Goal: Task Accomplishment & Management: Manage account settings

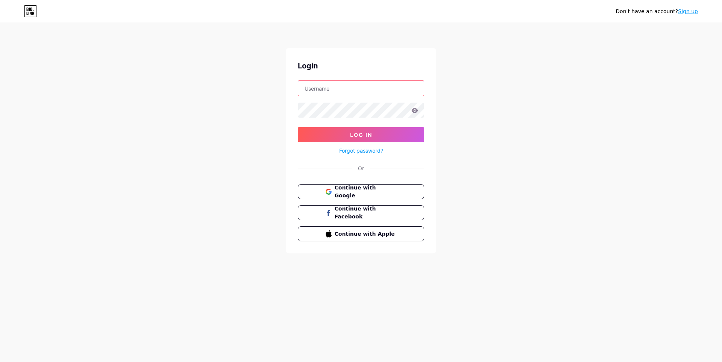
click at [337, 89] on input "text" at bounding box center [361, 88] width 126 height 15
type input "typelogi@gmail.com"
click at [298, 127] on button "Log In" at bounding box center [361, 134] width 126 height 15
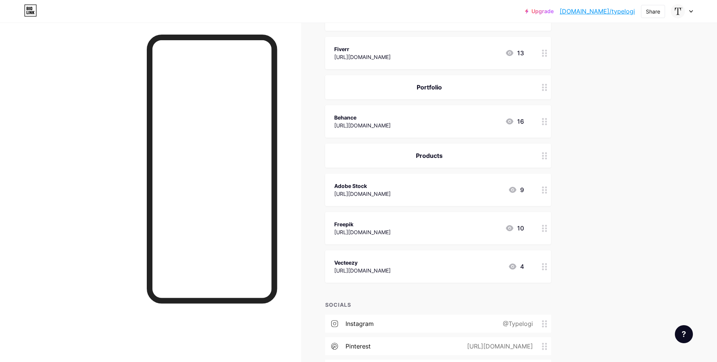
scroll to position [280, 0]
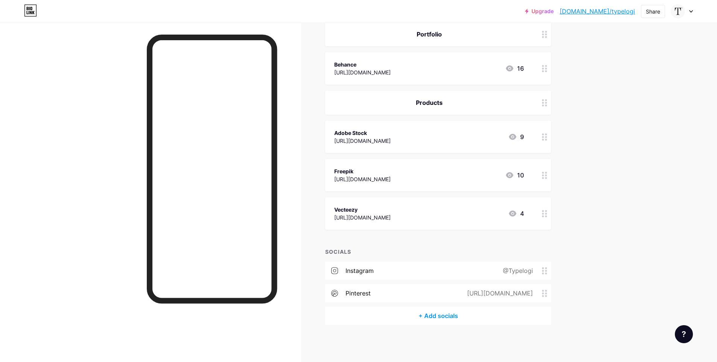
click at [544, 291] on icon at bounding box center [544, 293] width 5 height 7
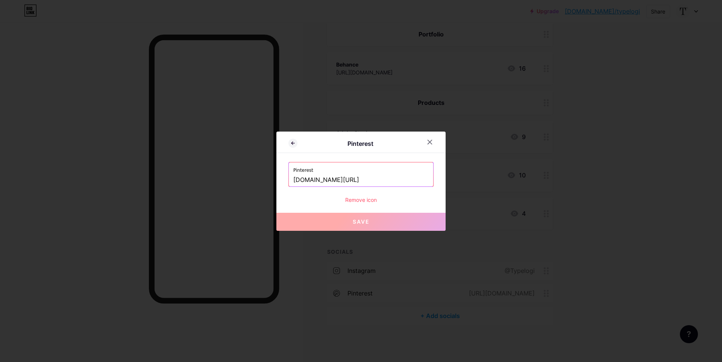
click at [359, 202] on div "Remove icon" at bounding box center [361, 200] width 145 height 8
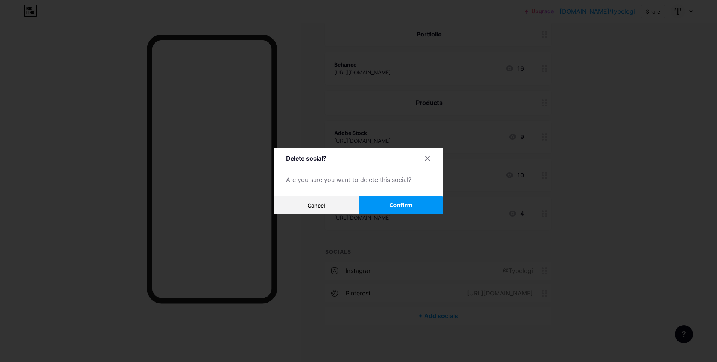
click at [400, 208] on span "Confirm" at bounding box center [400, 206] width 23 height 8
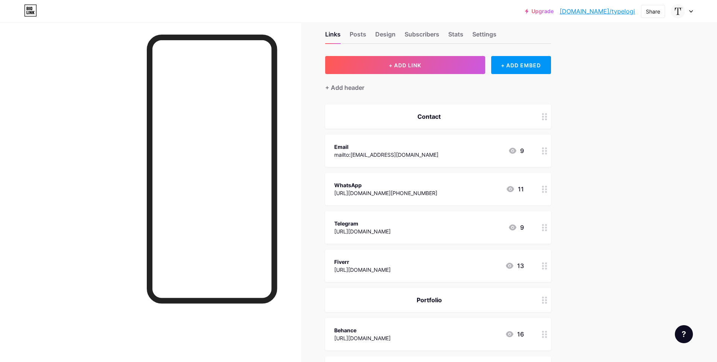
scroll to position [0, 0]
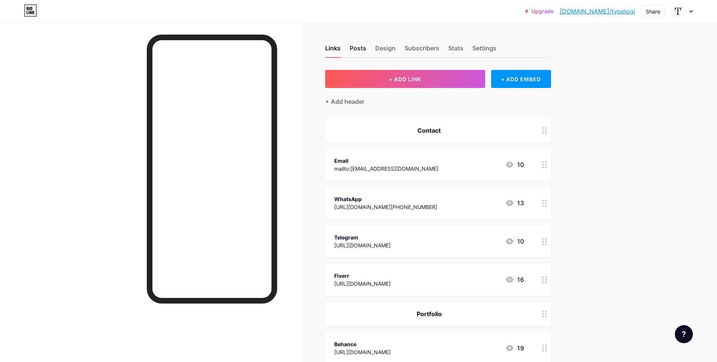
click at [360, 49] on div "Posts" at bounding box center [357, 51] width 17 height 14
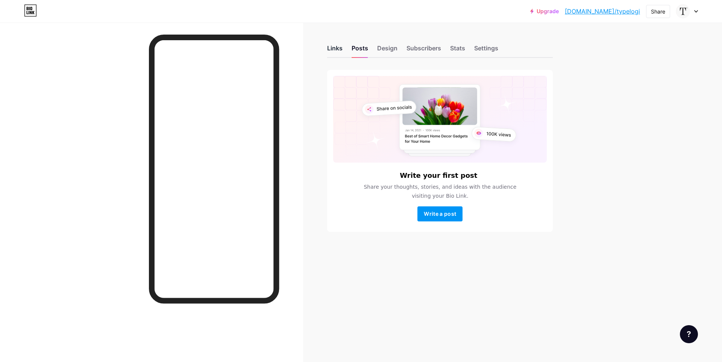
click at [337, 49] on div "Links" at bounding box center [334, 51] width 15 height 14
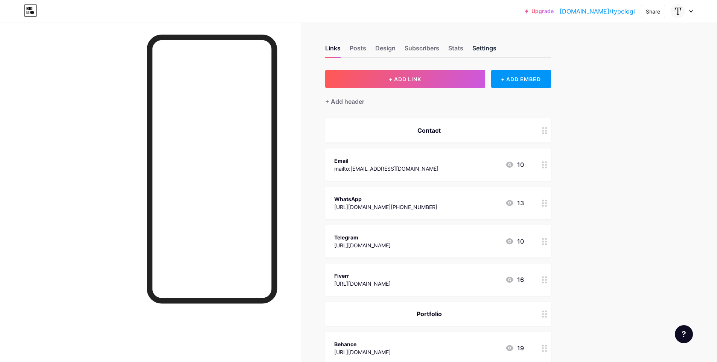
click at [485, 49] on div "Settings" at bounding box center [484, 51] width 24 height 14
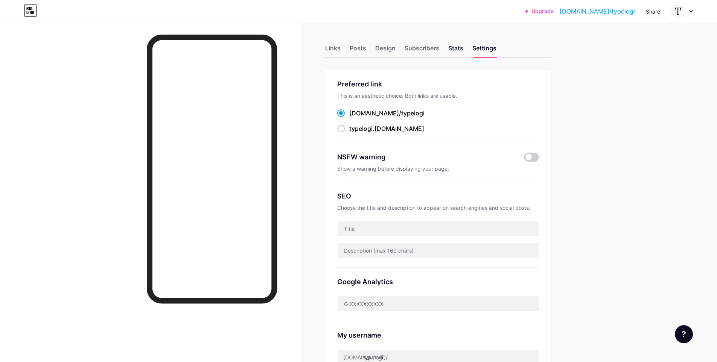
click at [453, 48] on div "Stats" at bounding box center [455, 51] width 15 height 14
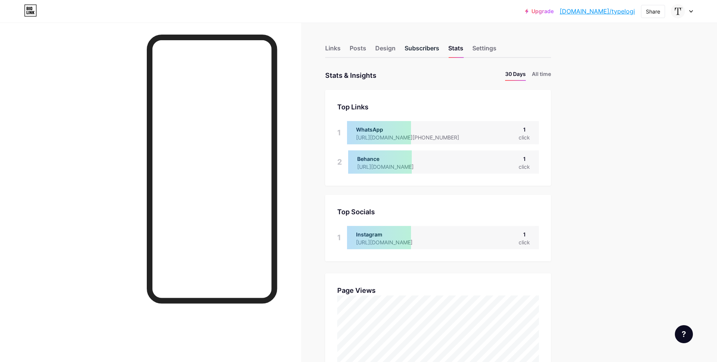
click at [423, 47] on div "Subscribers" at bounding box center [421, 51] width 35 height 14
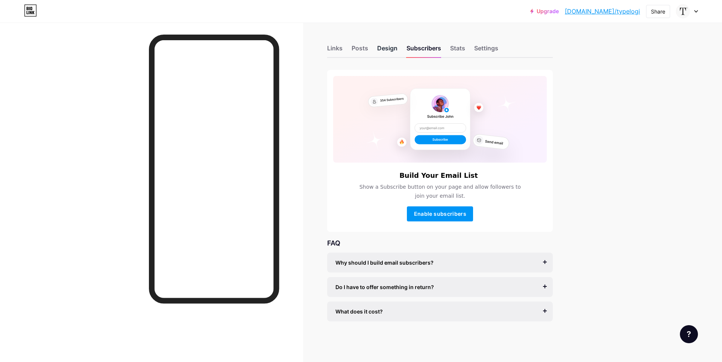
click at [392, 49] on div "Design" at bounding box center [387, 51] width 20 height 14
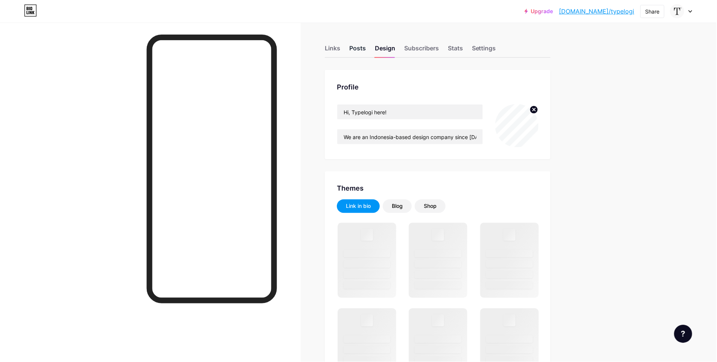
click at [357, 50] on div "Posts" at bounding box center [357, 51] width 17 height 14
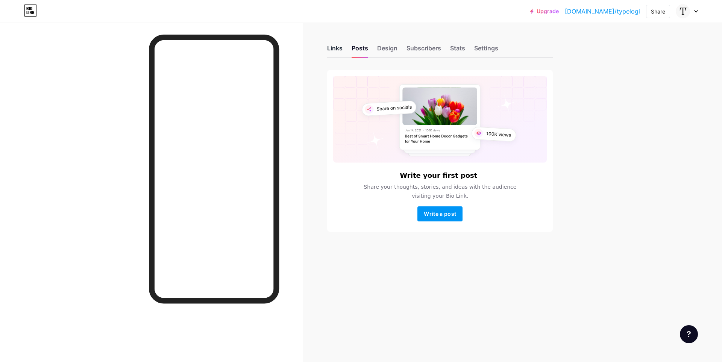
click at [330, 50] on div "Links" at bounding box center [334, 51] width 15 height 14
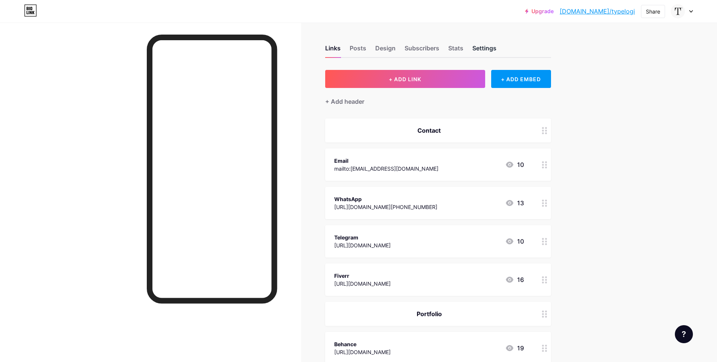
click at [486, 46] on div "Settings" at bounding box center [484, 51] width 24 height 14
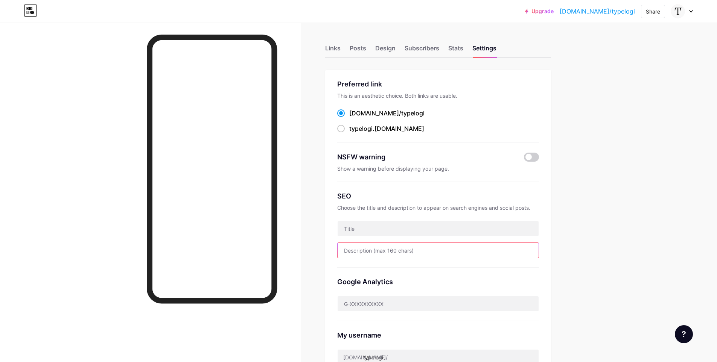
click at [431, 252] on input "text" at bounding box center [437, 250] width 201 height 15
click at [588, 229] on div "Upgrade bio.link/typelo... bio.link/typelogi Share Switch accounts Hi, Typelogi…" at bounding box center [358, 297] width 717 height 595
click at [459, 49] on div "Stats" at bounding box center [455, 51] width 15 height 14
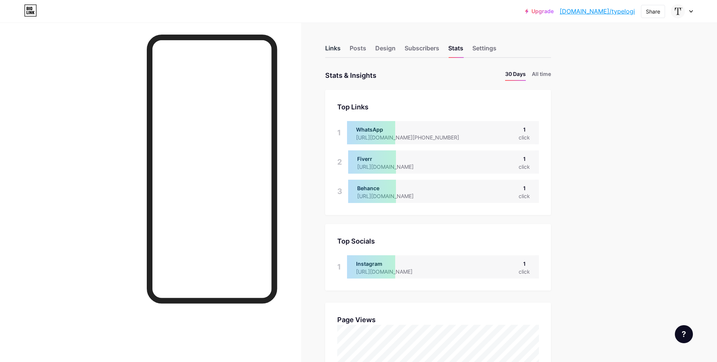
click at [338, 49] on div "Links" at bounding box center [332, 51] width 15 height 14
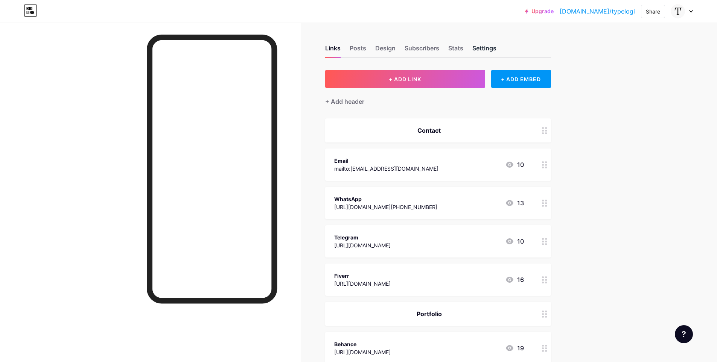
click at [488, 51] on div "Settings" at bounding box center [484, 51] width 24 height 14
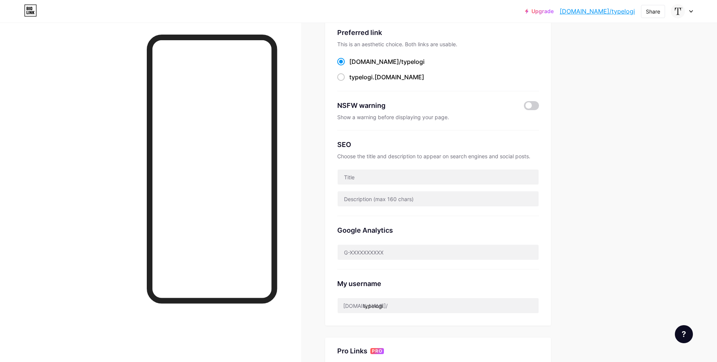
scroll to position [75, 0]
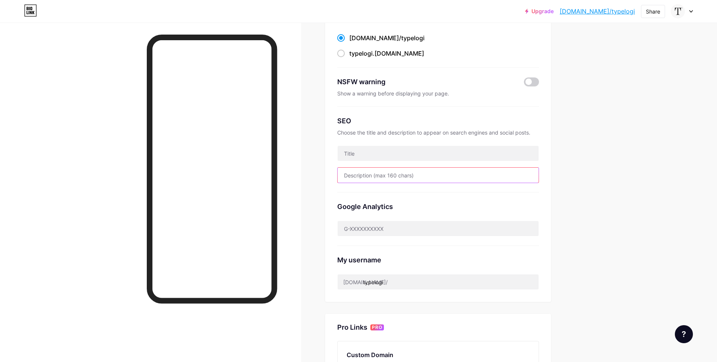
click at [436, 176] on input "text" at bounding box center [437, 175] width 201 height 15
paste input "We are an Indonesia-based design company since 2021 and develop all about Typog…"
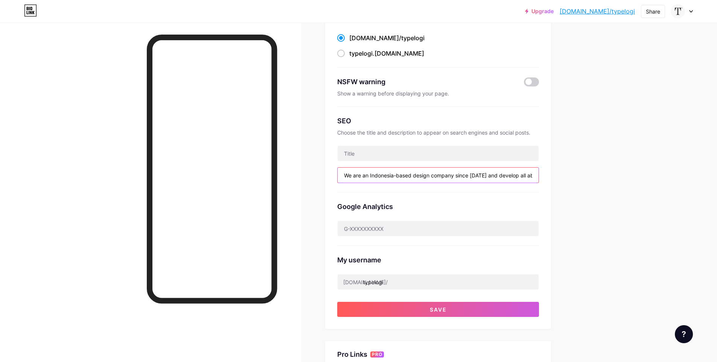
scroll to position [0, 220]
click at [376, 173] on input "We are an Indonesia-based design company since 2021 and develop all about Typog…" at bounding box center [437, 175] width 201 height 15
type input "We are an Indonesia-based design company since 2021 and develop all about Typog…"
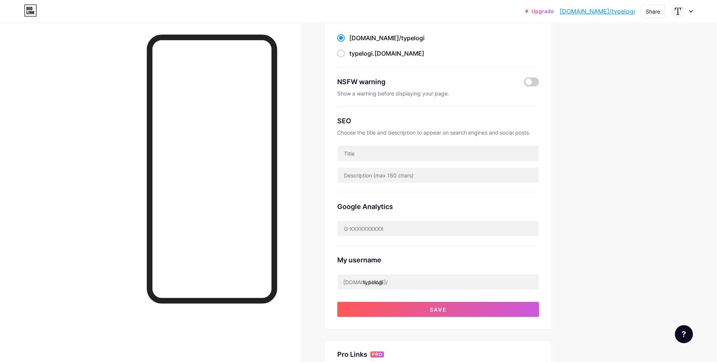
drag, startPoint x: 591, startPoint y: 190, endPoint x: 597, endPoint y: 185, distance: 8.3
click at [591, 190] on div "Upgrade bio.link/typelo... bio.link/typelogi Share Switch accounts Hi, Typelogi…" at bounding box center [358, 236] width 717 height 622
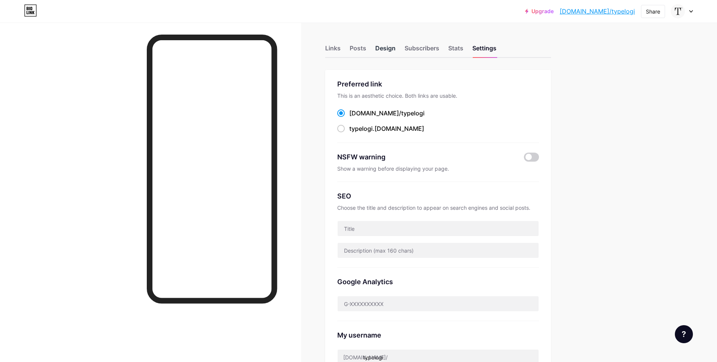
click at [383, 47] on div "Design" at bounding box center [385, 51] width 20 height 14
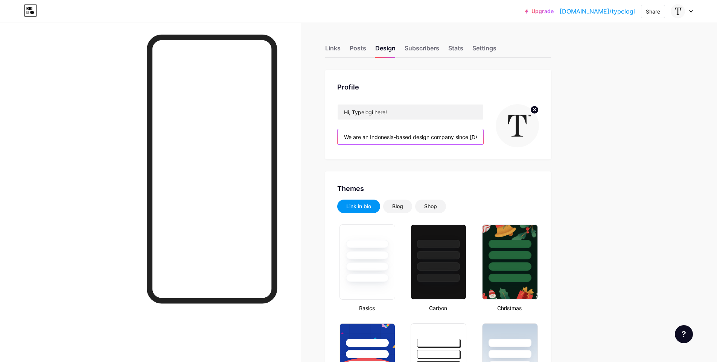
click at [399, 136] on input "We are an Indonesia-based design company since [DATE] and develop all about Typ…" at bounding box center [410, 136] width 146 height 15
type input "#f2f2f2"
type input "#000000"
click at [440, 138] on input "We are an Indonesia-based design company since [DATE] and develop all about Typ…" at bounding box center [410, 136] width 146 height 15
click at [442, 137] on input "We are an Indonesia-based design company since [DATE] and develop all about Typ…" at bounding box center [410, 136] width 146 height 15
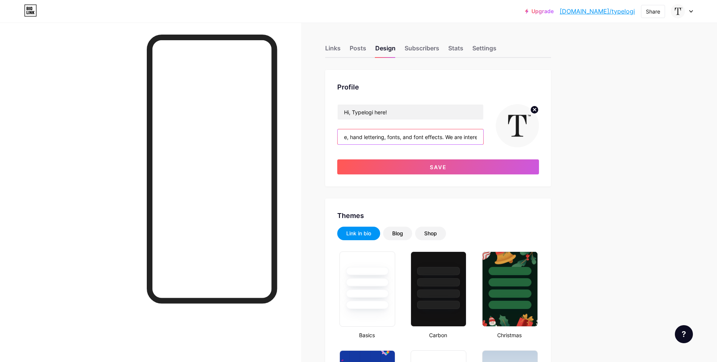
scroll to position [0, 275]
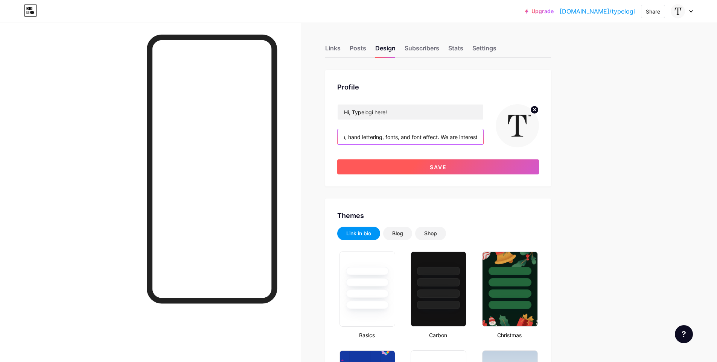
type input "We are an Indonesia-based design company since 2021 and develop all about Typog…"
click at [473, 166] on button "Save" at bounding box center [438, 166] width 202 height 15
type input "#f2f2f2"
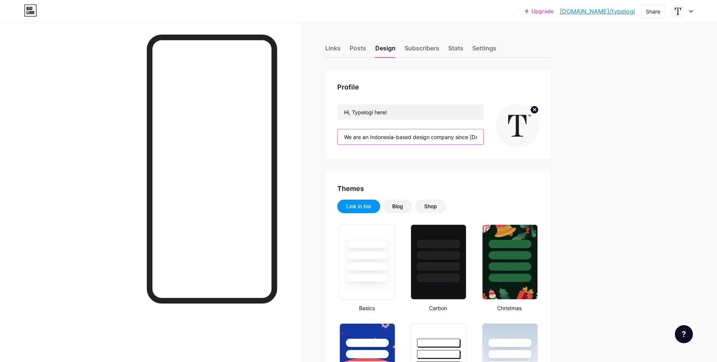
click at [441, 141] on input "We are an Indonesia-based design company since 2021 and develop all about Typog…" at bounding box center [410, 136] width 146 height 15
paste input "have been an Indonesia-based design company since 2021. We develop all types of…"
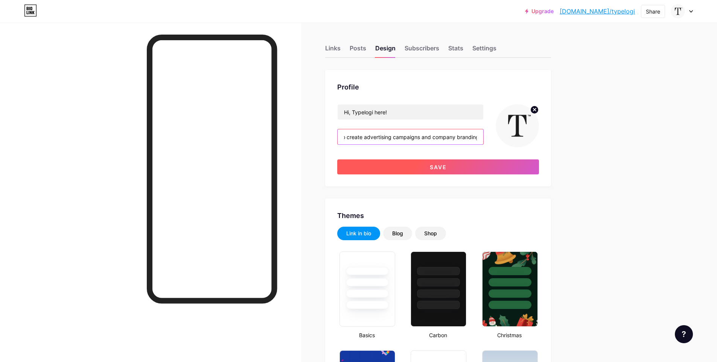
type input "We have been an Indonesia-based design company since 2021. We develop all types…"
click at [427, 166] on button "Save" at bounding box center [438, 166] width 202 height 15
type input "#f2f2f2"
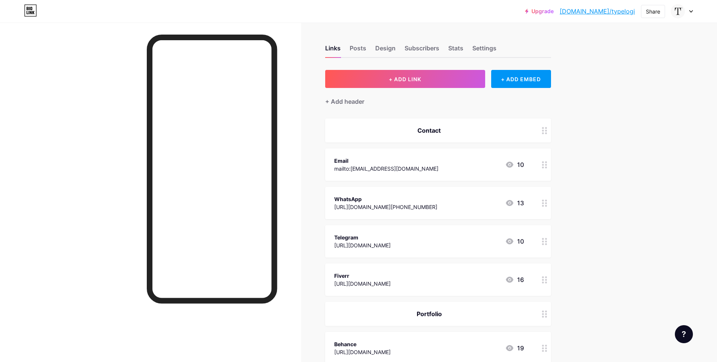
click at [446, 166] on div "Email mailto:[EMAIL_ADDRESS][DOMAIN_NAME] 10" at bounding box center [429, 164] width 190 height 17
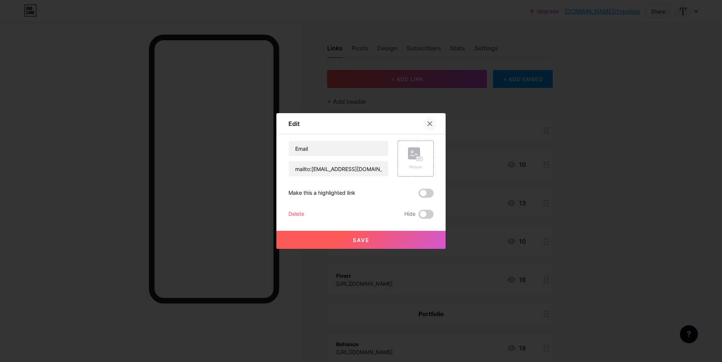
click at [431, 124] on icon at bounding box center [430, 124] width 6 height 6
